Goal: Information Seeking & Learning: Learn about a topic

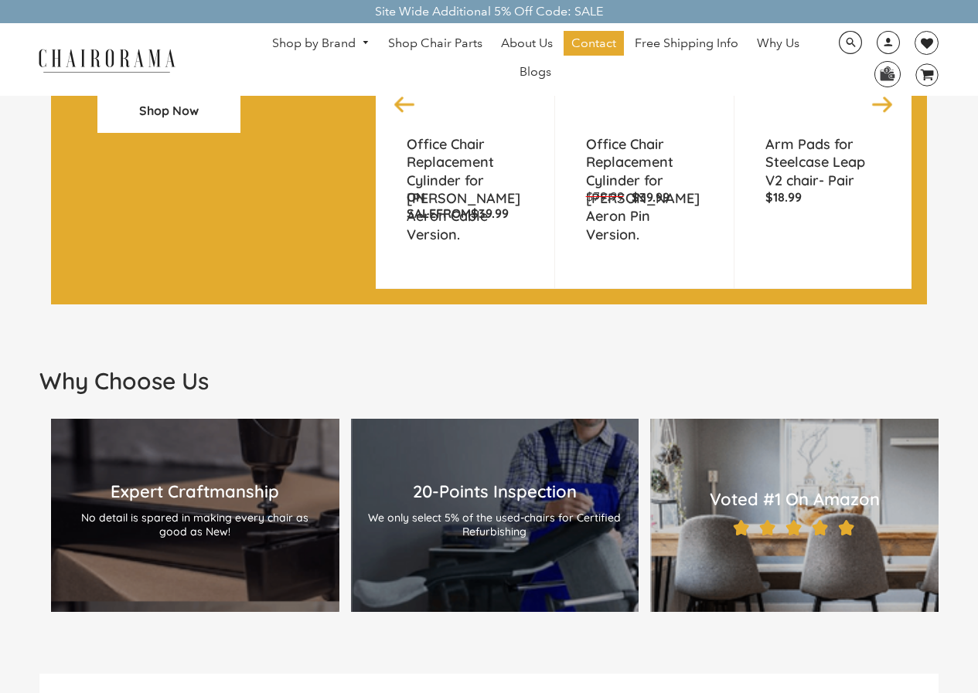
scroll to position [1500, 0]
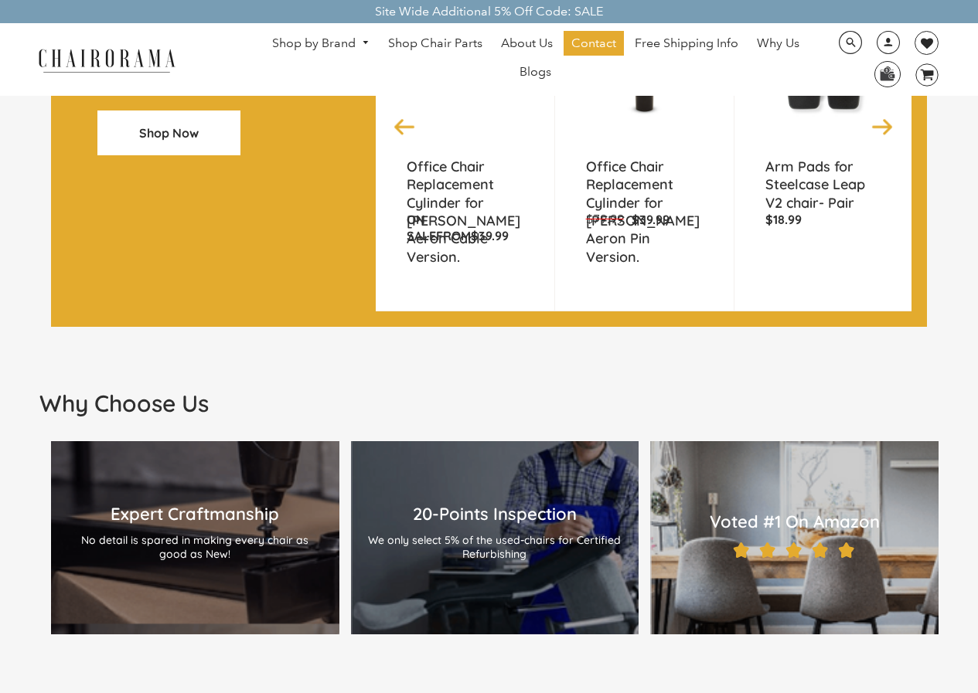
click at [536, 77] on span "Blogs" at bounding box center [535, 72] width 32 height 16
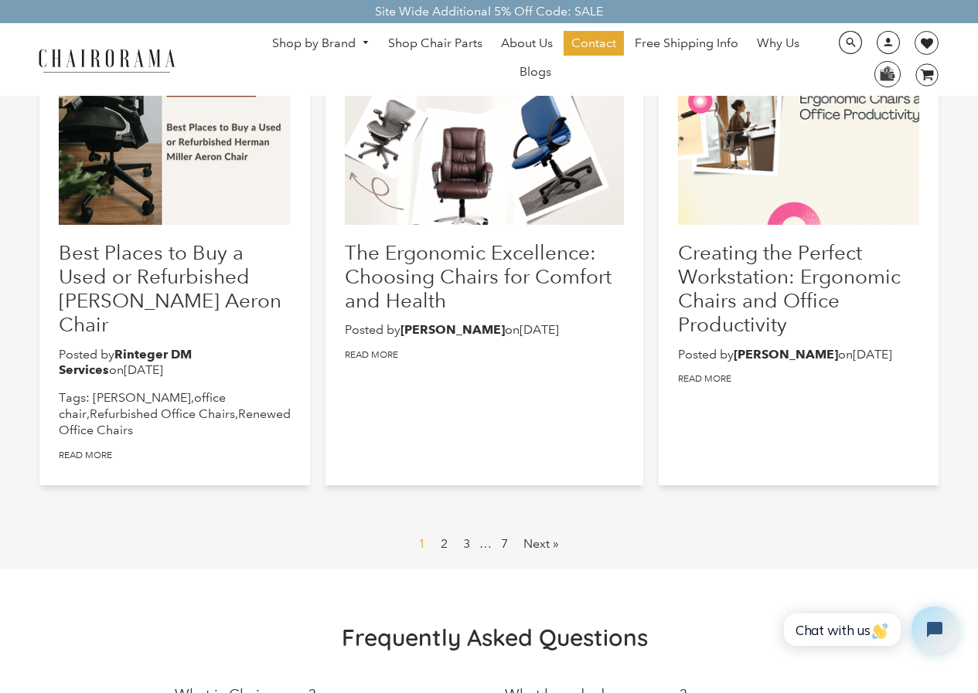
scroll to position [773, 0]
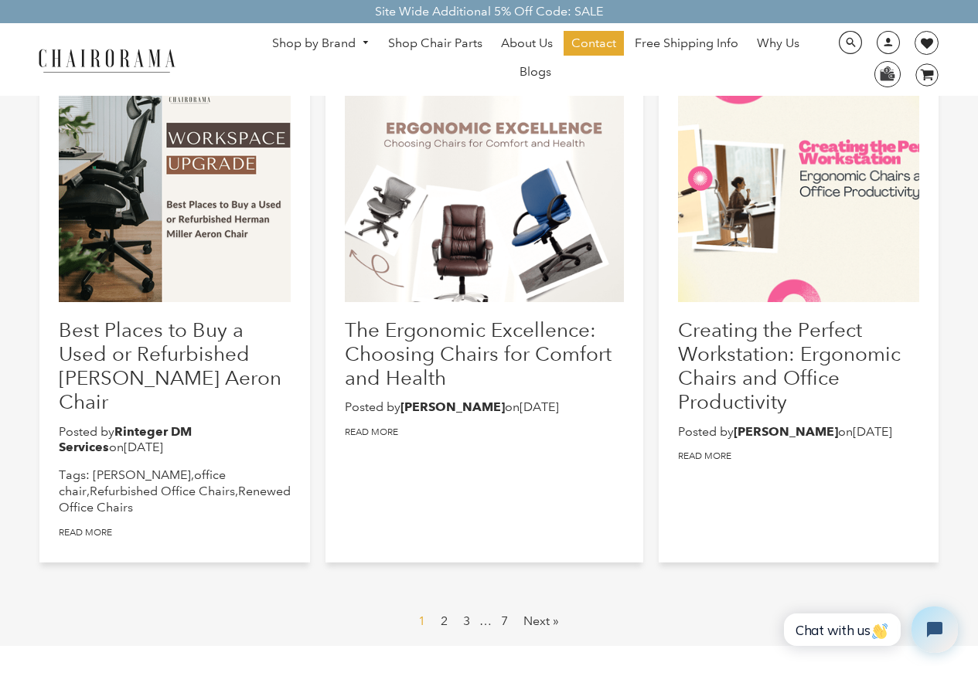
click at [441, 609] on link "2" at bounding box center [443, 621] width 19 height 25
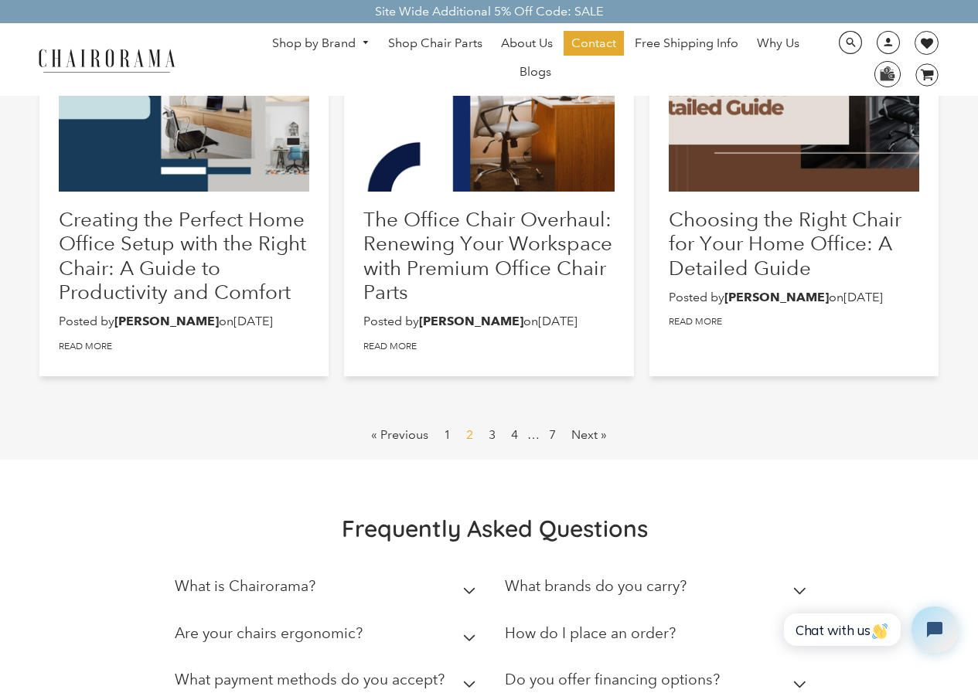
scroll to position [850, 0]
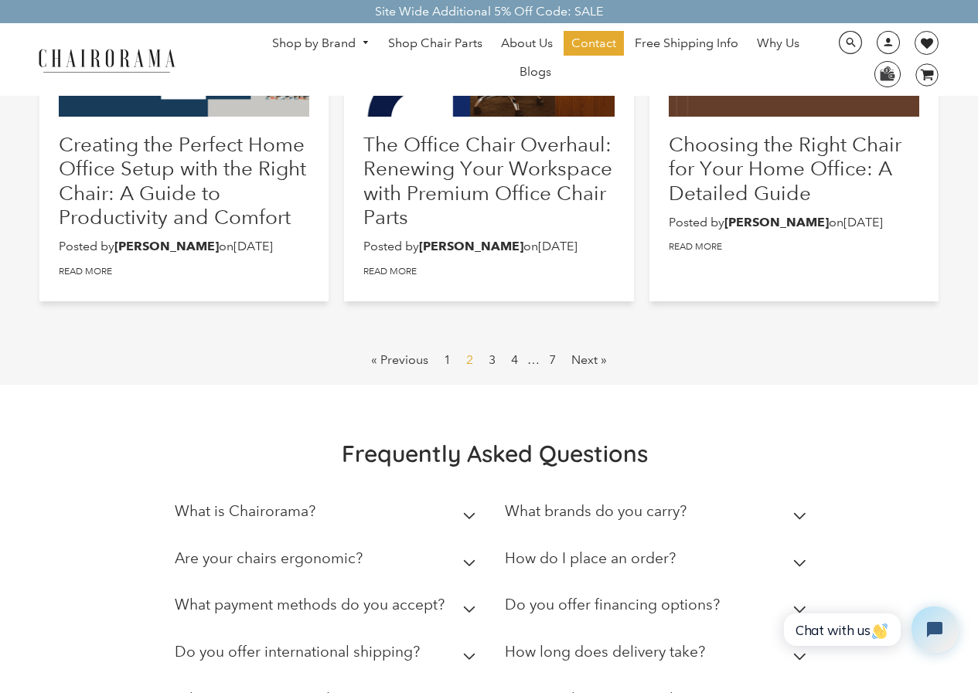
click at [448, 373] on link "1" at bounding box center [446, 360] width 19 height 25
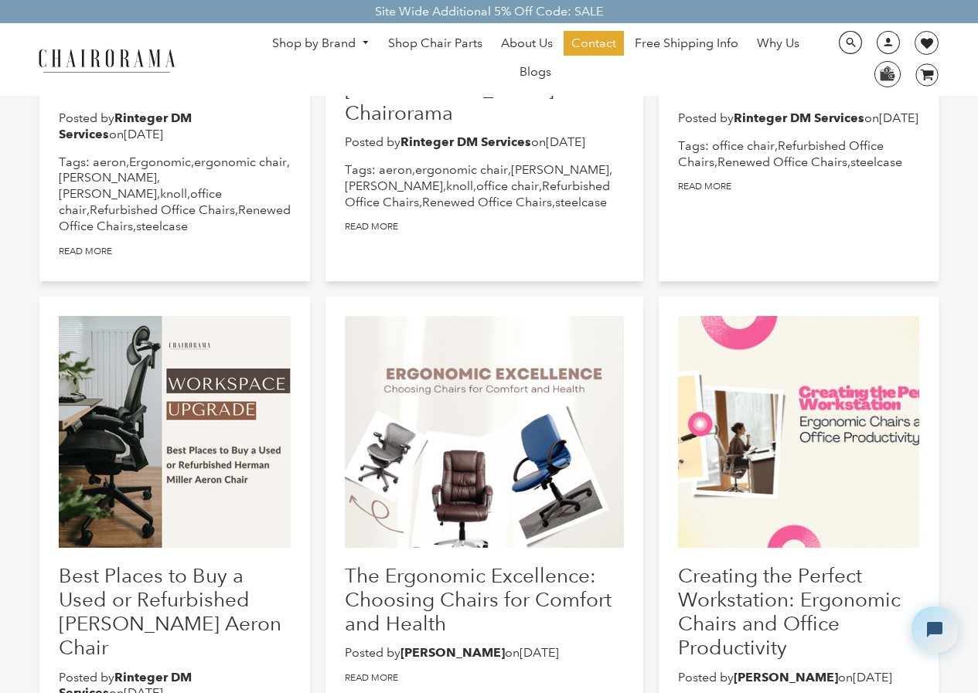
scroll to position [541, 0]
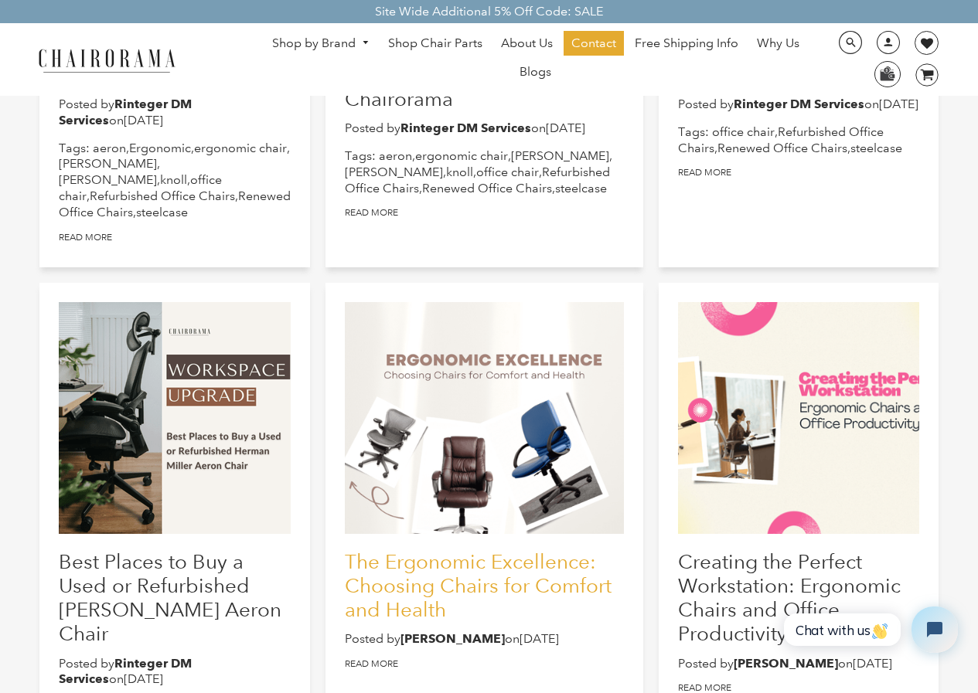
click at [490, 572] on link "The Ergonomic Excellence: Choosing Chairs for Comfort and Health" at bounding box center [478, 586] width 267 height 72
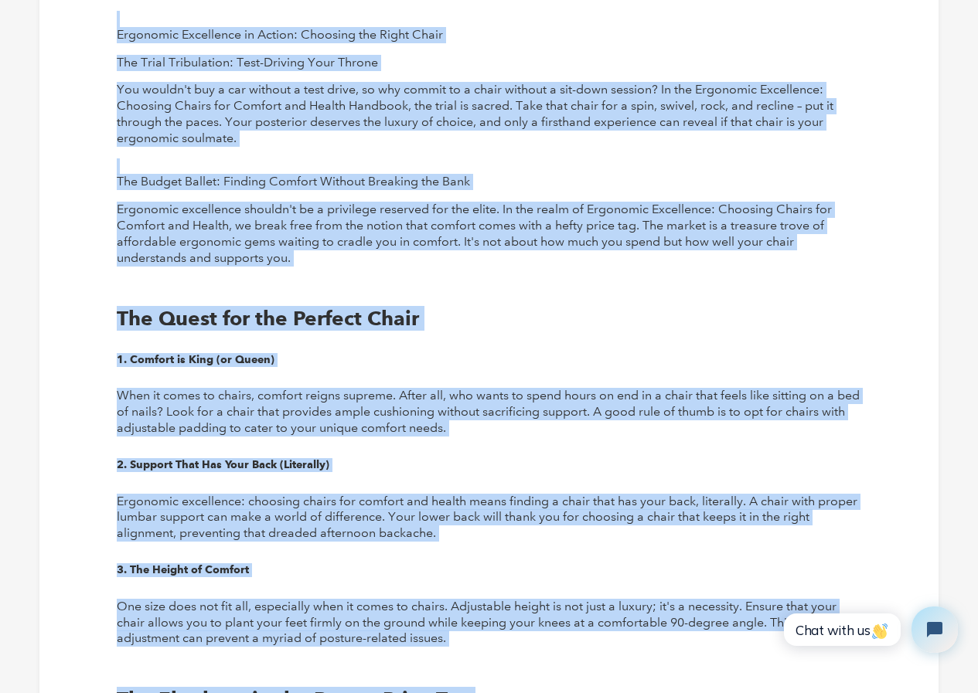
scroll to position [1572, 0]
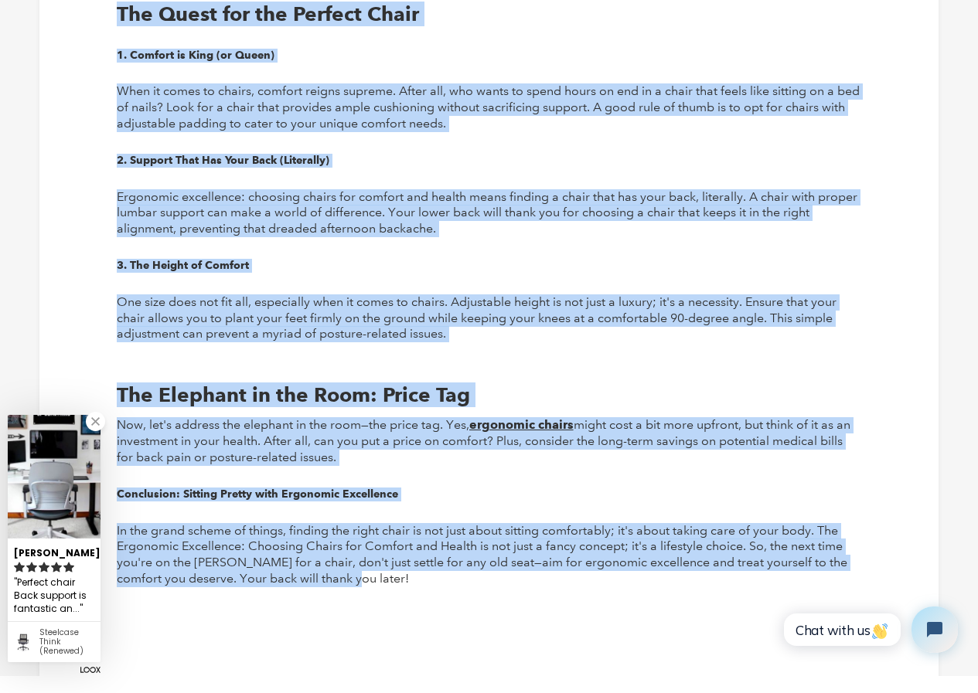
drag, startPoint x: 117, startPoint y: 130, endPoint x: 517, endPoint y: 573, distance: 597.0
copy article "The Ergonomic Excellence: Choosing Chairs for Comfort and Health Posted by [PER…"
